Goal: Check status: Check status

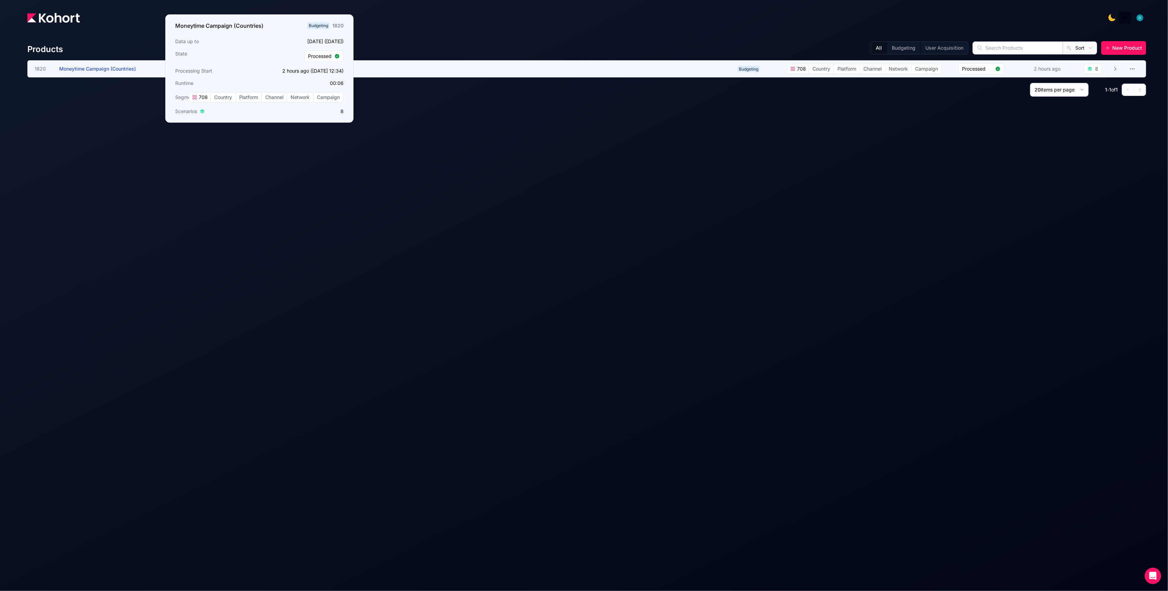
click at [122, 67] on span "Moneytime Campaign (Countries)" at bounding box center [97, 69] width 77 height 6
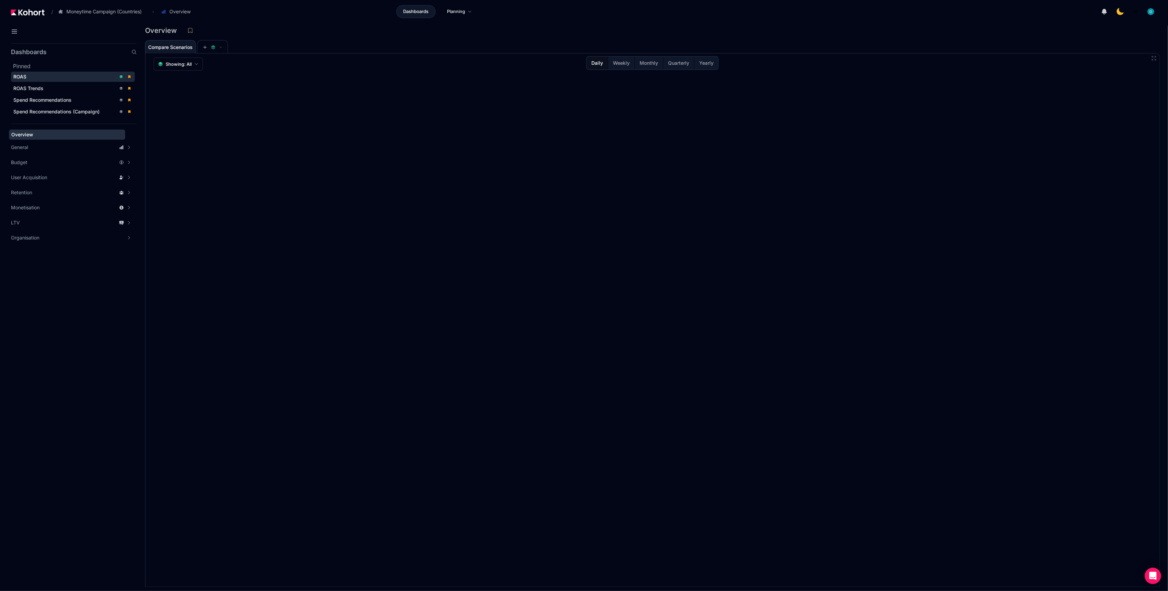
click at [28, 78] on div "ROAS" at bounding box center [64, 76] width 103 height 7
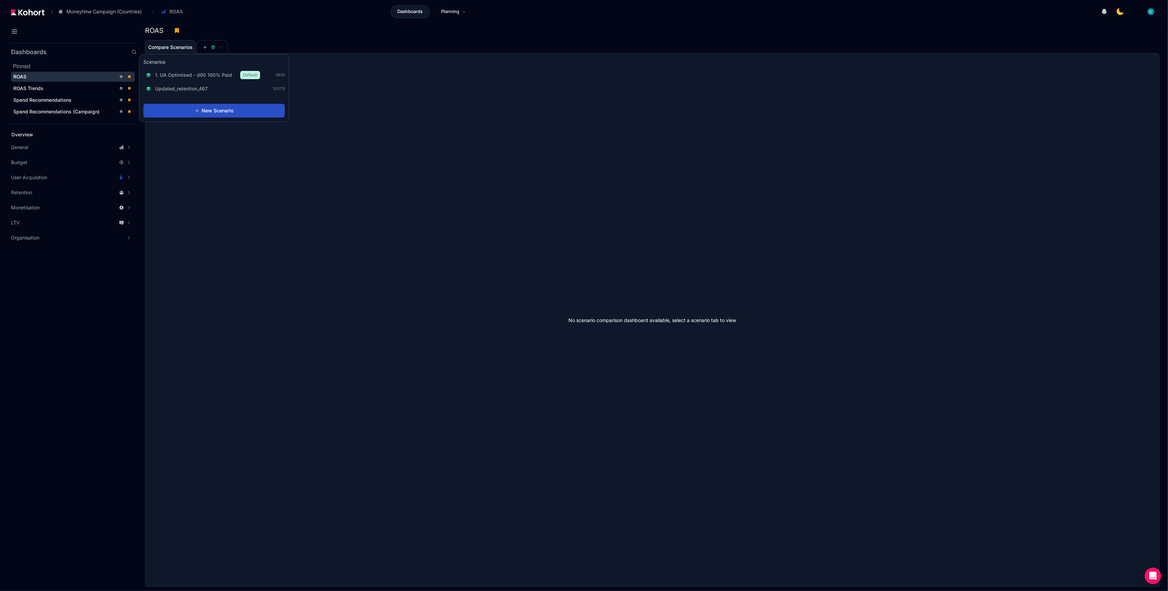
click at [208, 54] on div "Scenarios 1. UA Optimised - d90 100% Paid Default 9816 Updated_retention_467 10…" at bounding box center [214, 88] width 150 height 68
click at [210, 76] on span "1. UA Optimised - d90 100% Paid" at bounding box center [193, 75] width 77 height 7
